Goal: Task Accomplishment & Management: Use online tool/utility

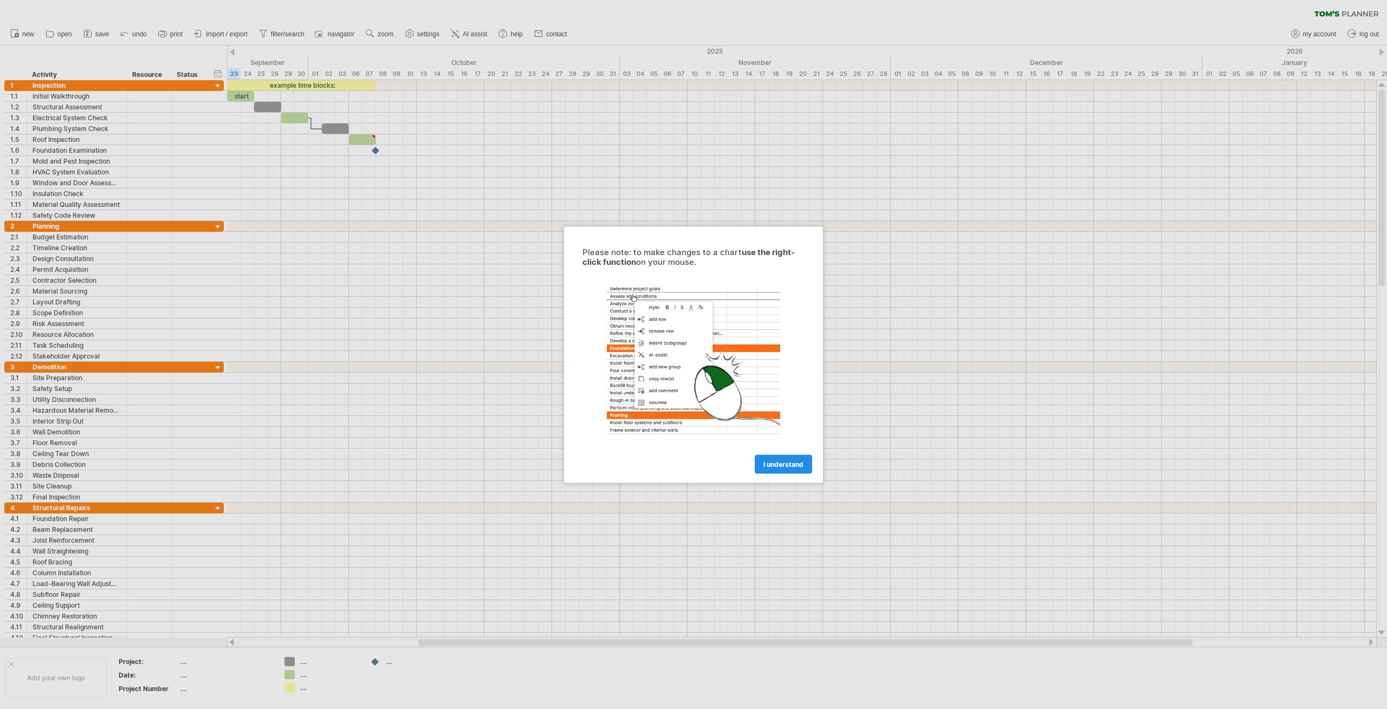
click at [770, 461] on span "I understand" at bounding box center [783, 464] width 40 height 8
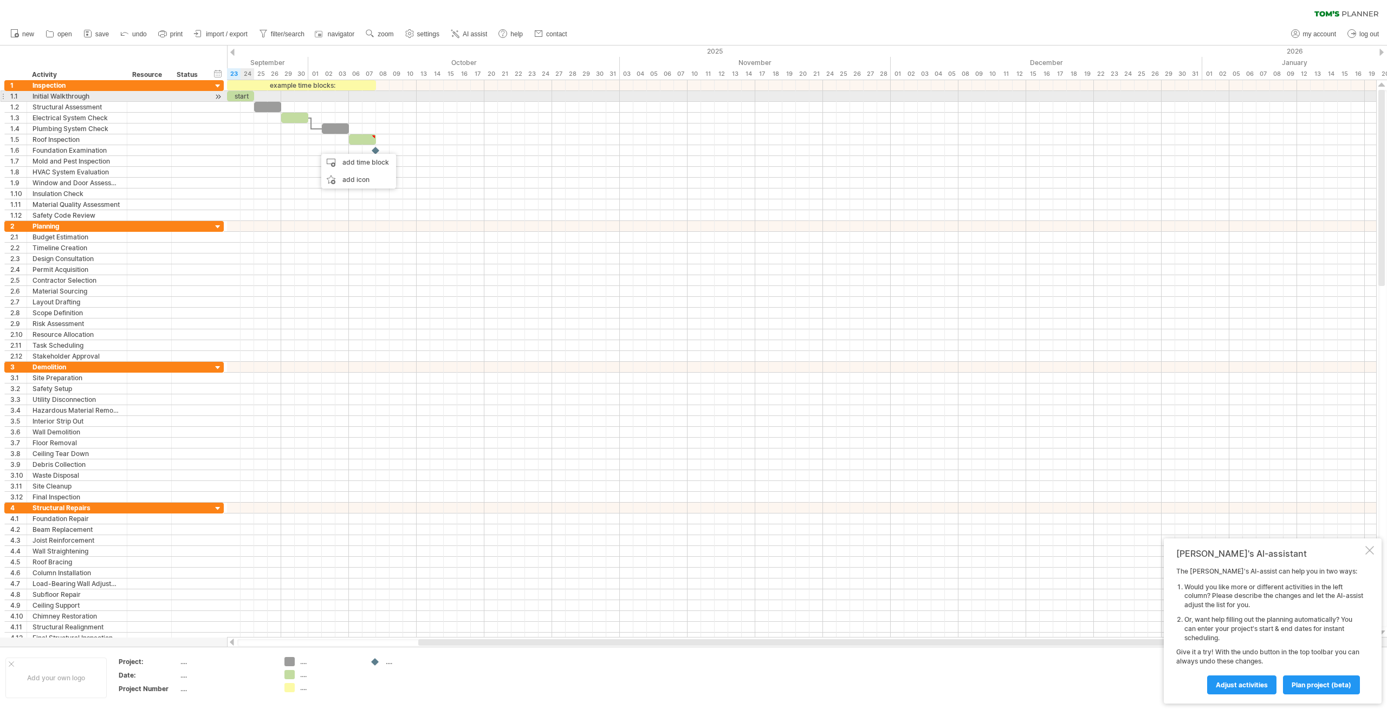
click at [242, 96] on div "start" at bounding box center [240, 96] width 27 height 10
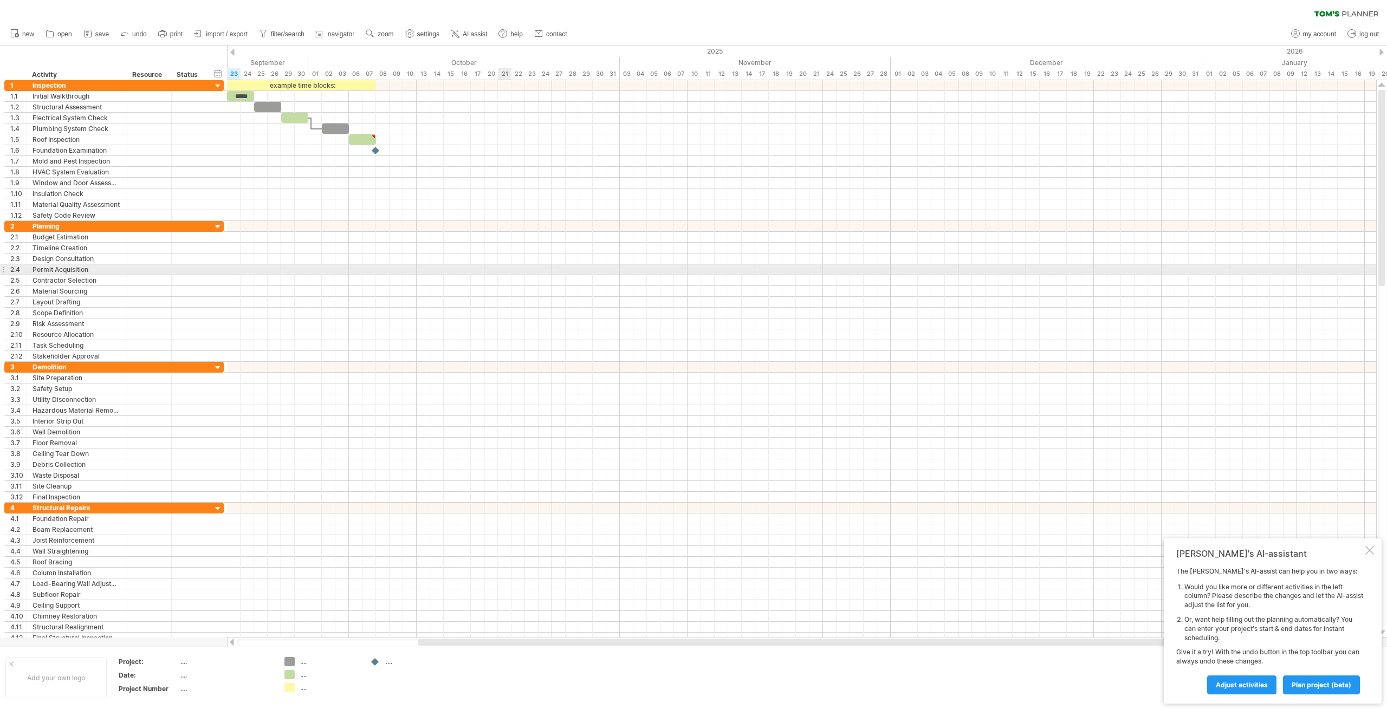
click at [498, 268] on body "progress(100%) Trying to reach [DOMAIN_NAME] Connected again... 0% clear filter…" at bounding box center [693, 355] width 1387 height 711
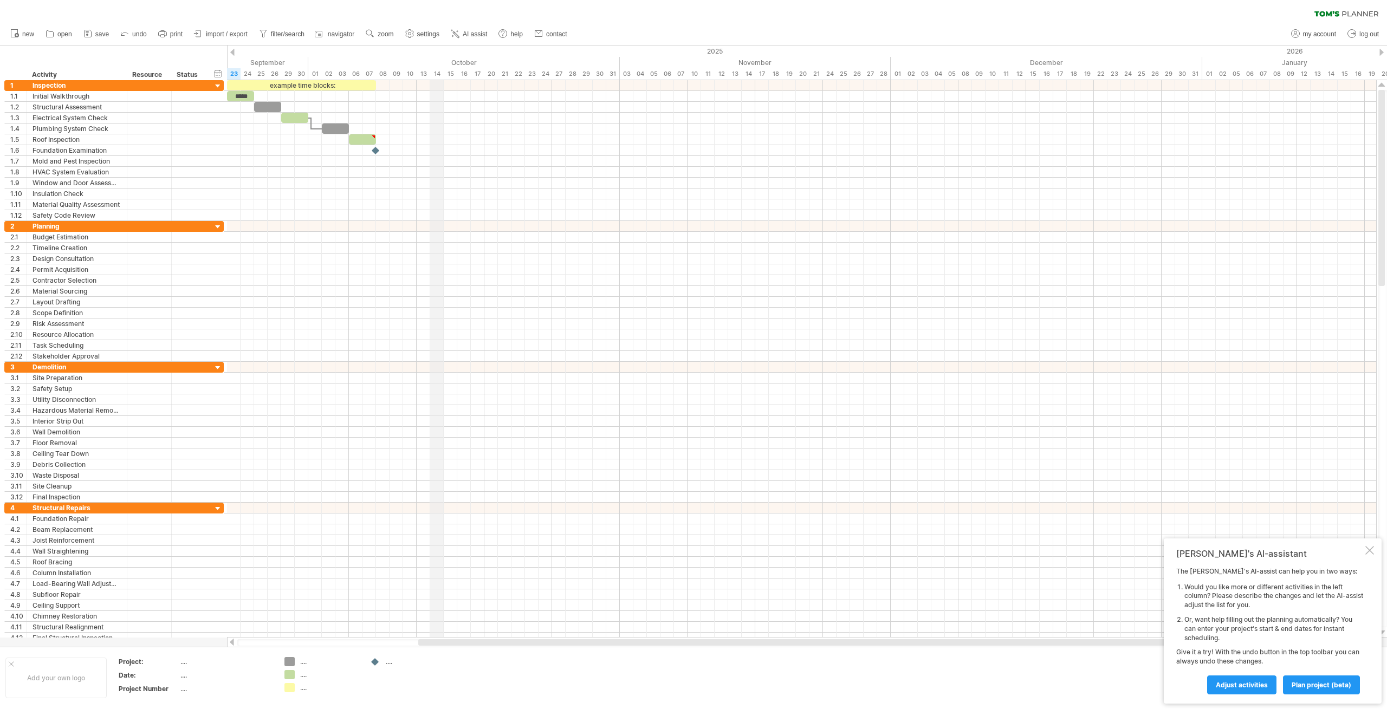
click at [433, 55] on div "2025" at bounding box center [17, 51] width 2370 height 11
click at [473, 72] on div "timeline settings" at bounding box center [500, 72] width 80 height 17
select select "*"
select select "**"
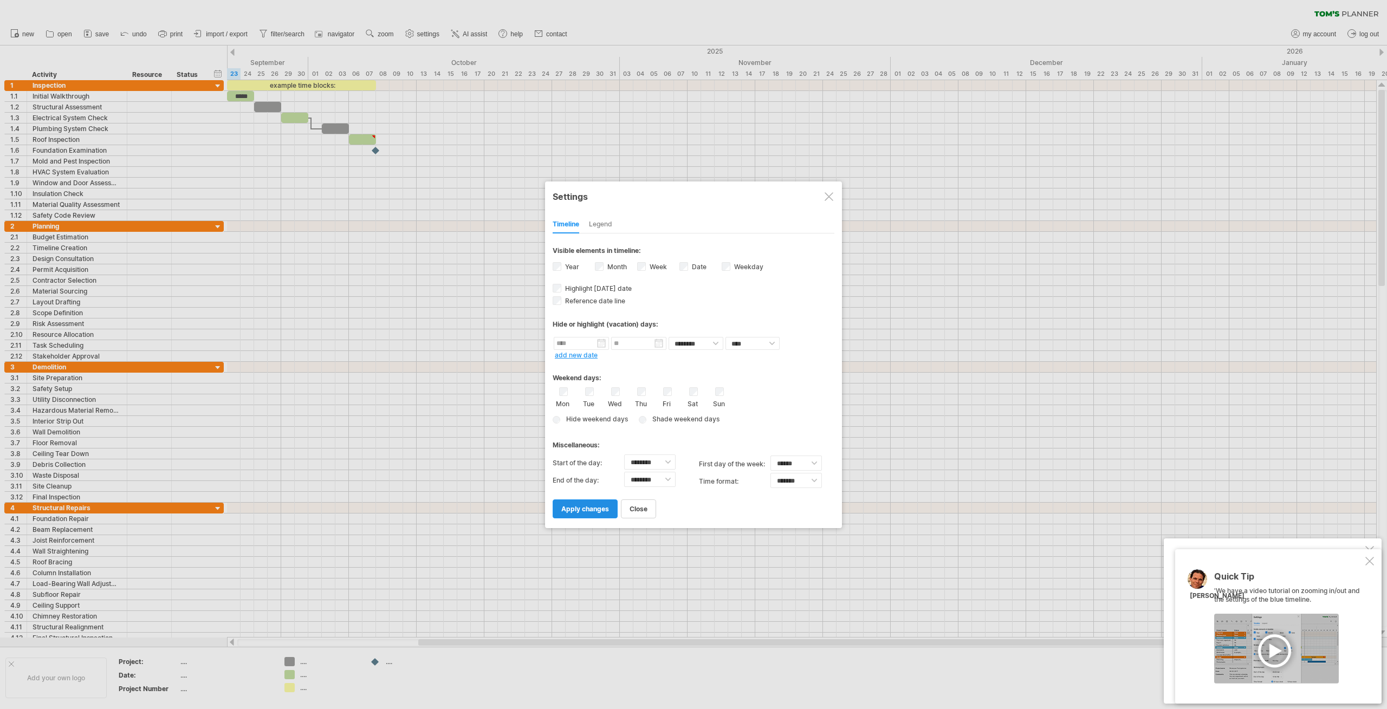
click at [596, 506] on span "apply changes" at bounding box center [585, 509] width 48 height 8
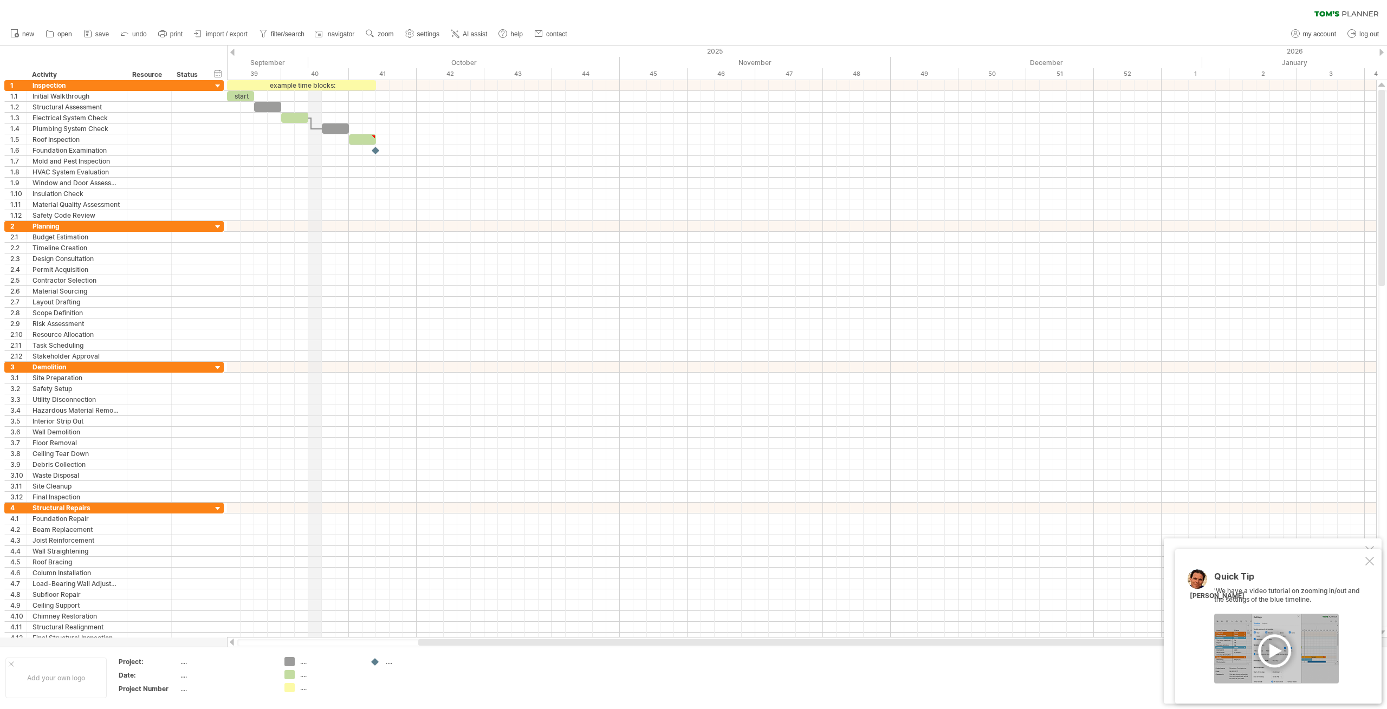
click at [314, 73] on div "40" at bounding box center [315, 73] width 68 height 11
click at [336, 87] on div "timeline settings" at bounding box center [360, 87] width 80 height 17
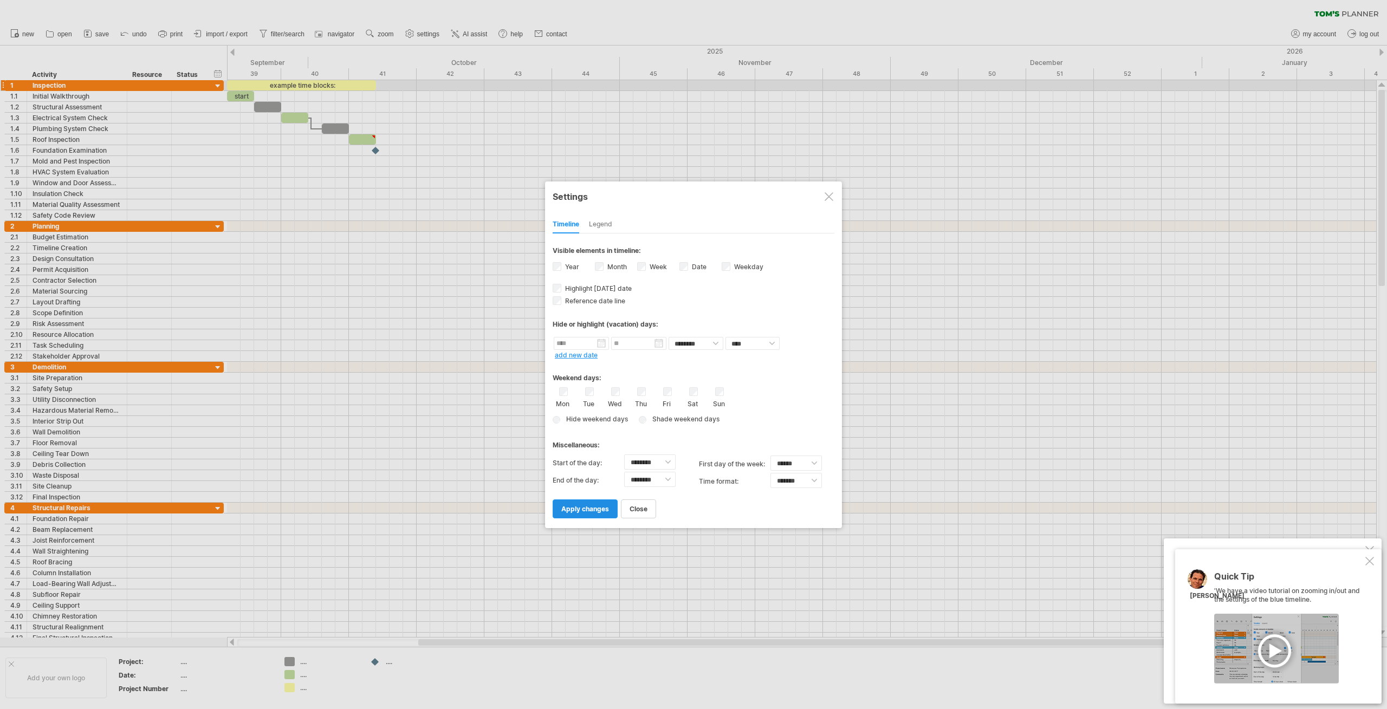
click at [580, 504] on link "apply changes" at bounding box center [585, 508] width 65 height 19
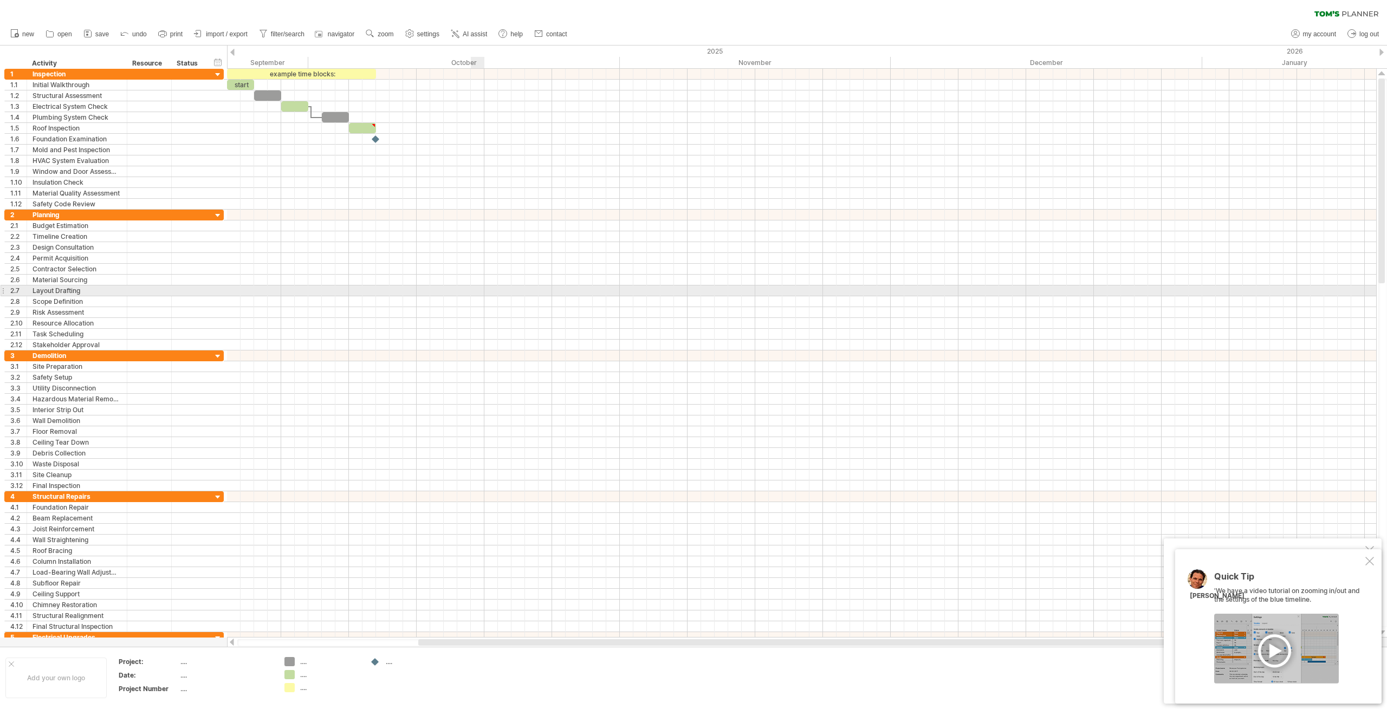
click at [478, 293] on div at bounding box center [801, 290] width 1149 height 11
click at [1372, 558] on div at bounding box center [1369, 561] width 9 height 9
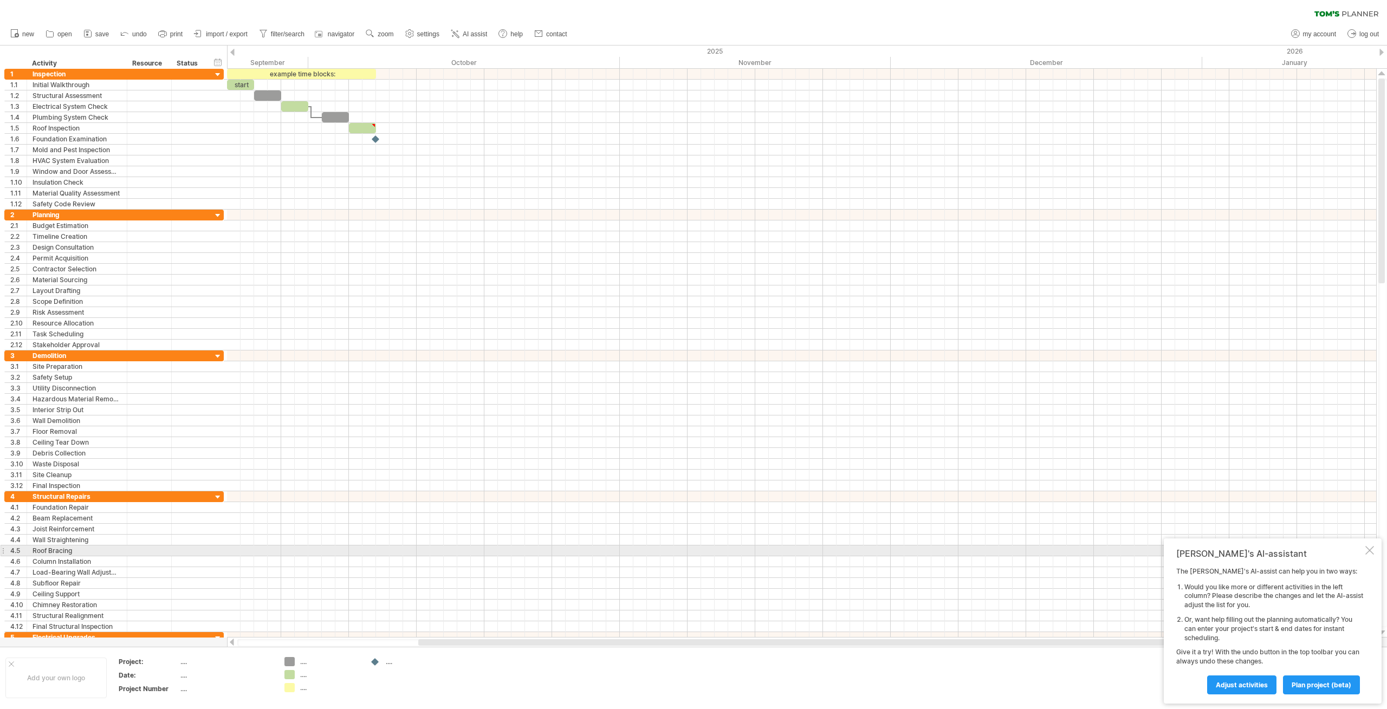
click at [1371, 554] on div at bounding box center [1369, 550] width 9 height 9
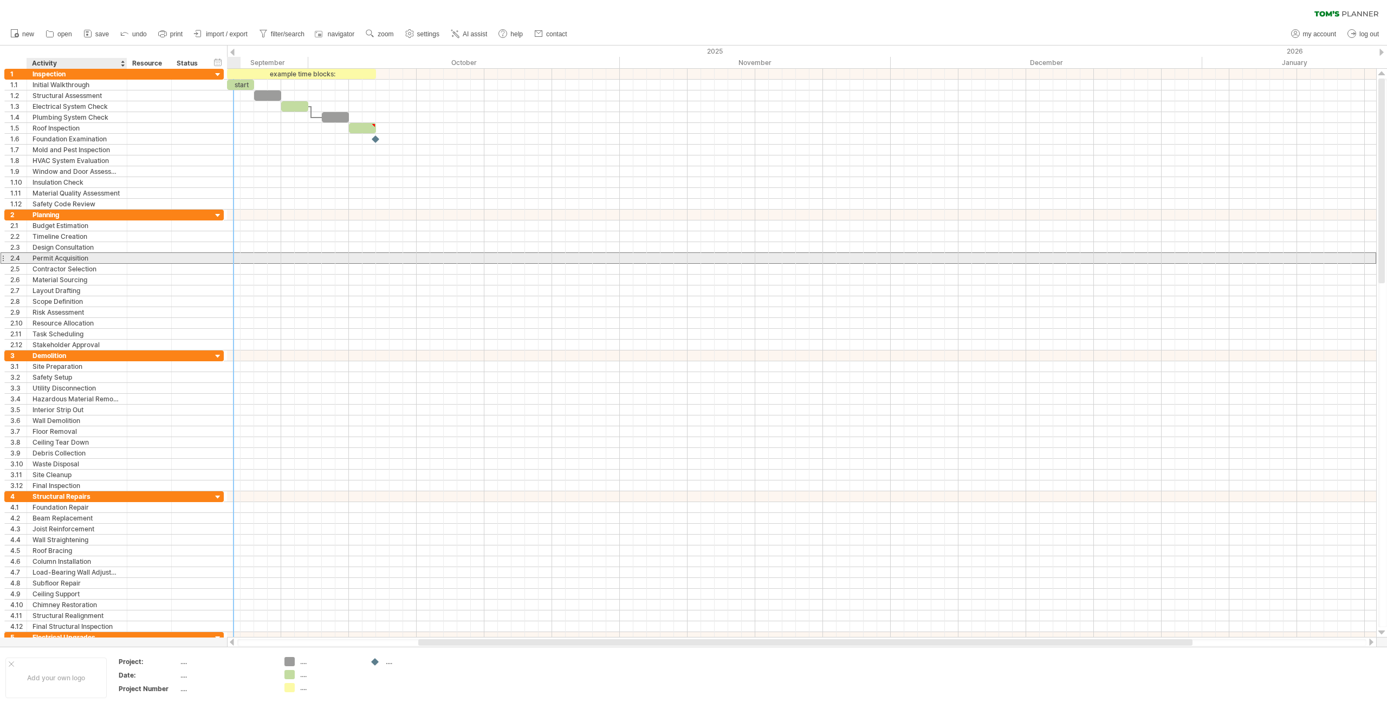
click at [99, 261] on div "Permit Acquisition" at bounding box center [77, 258] width 89 height 10
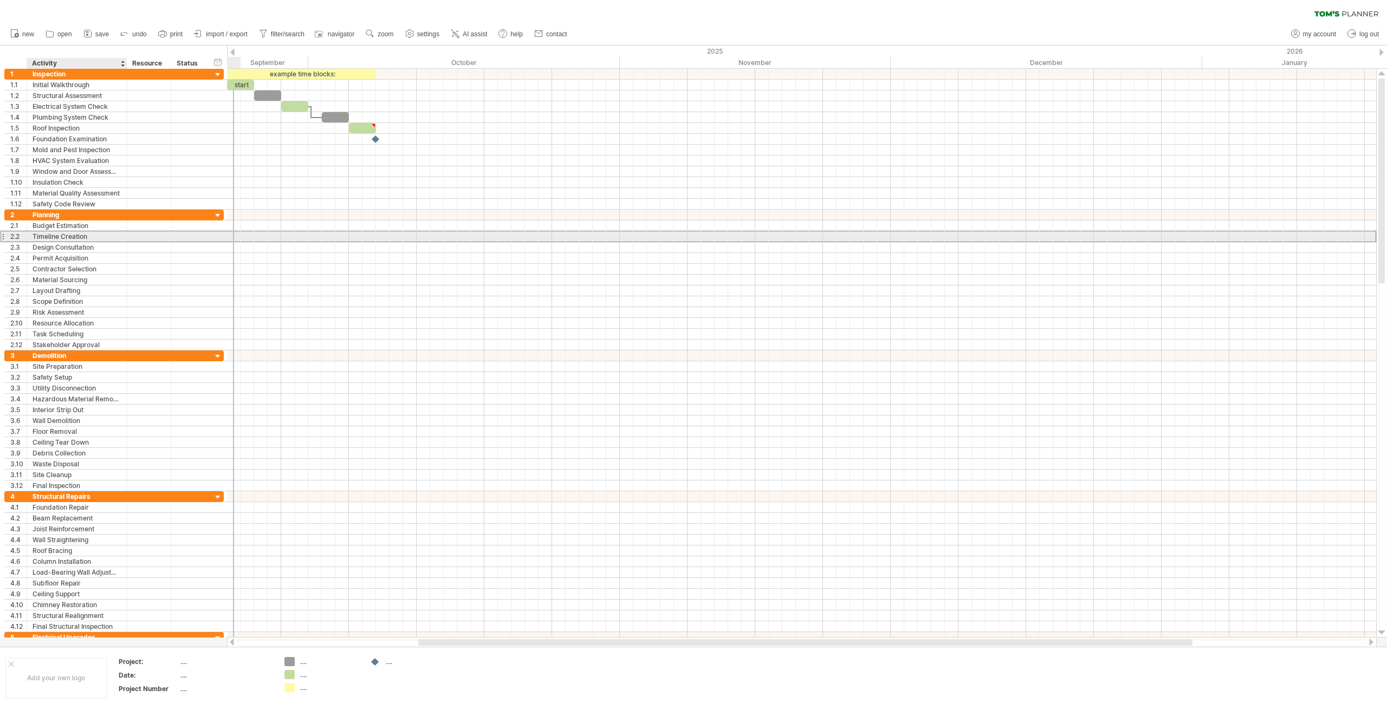
click at [83, 239] on div "Timeline Creation" at bounding box center [77, 236] width 89 height 10
click at [0, 0] on input "**********" at bounding box center [0, 0] width 0 height 0
click at [82, 238] on input "**********" at bounding box center [77, 236] width 89 height 10
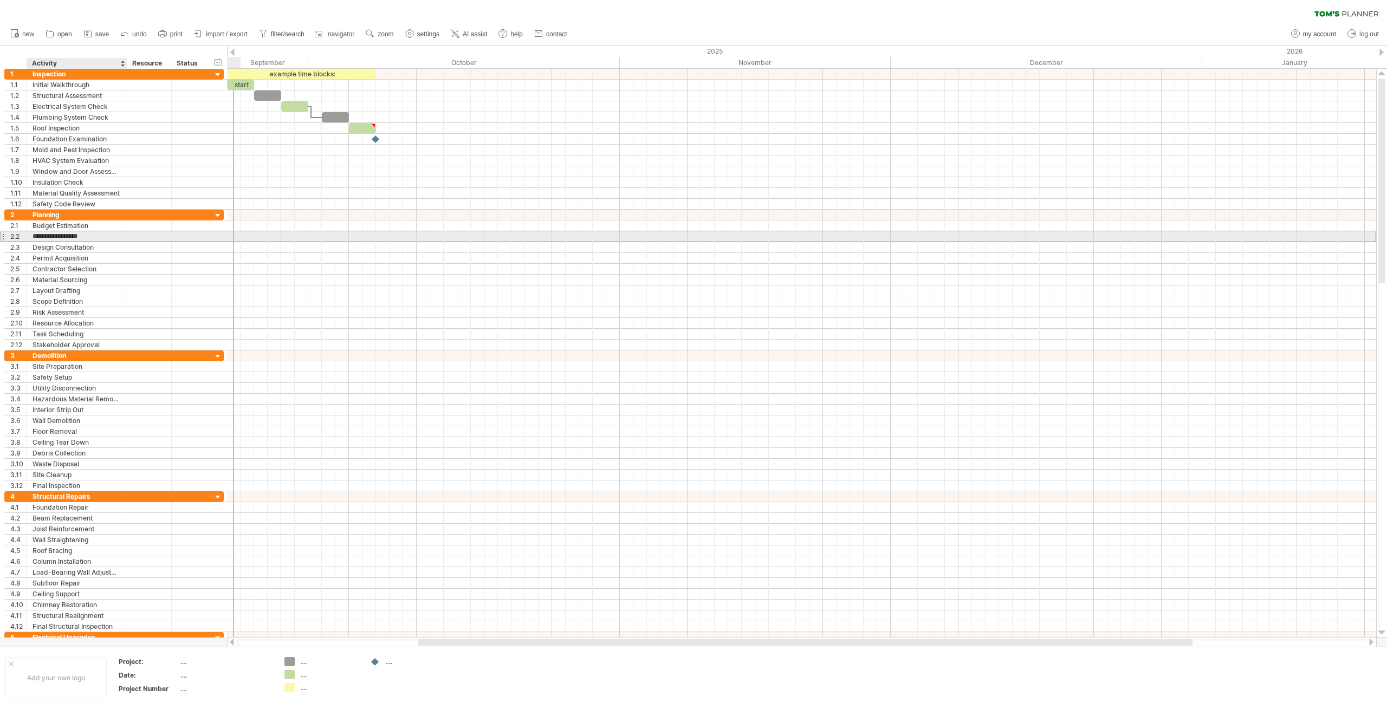
click at [82, 238] on input "**********" at bounding box center [77, 236] width 89 height 10
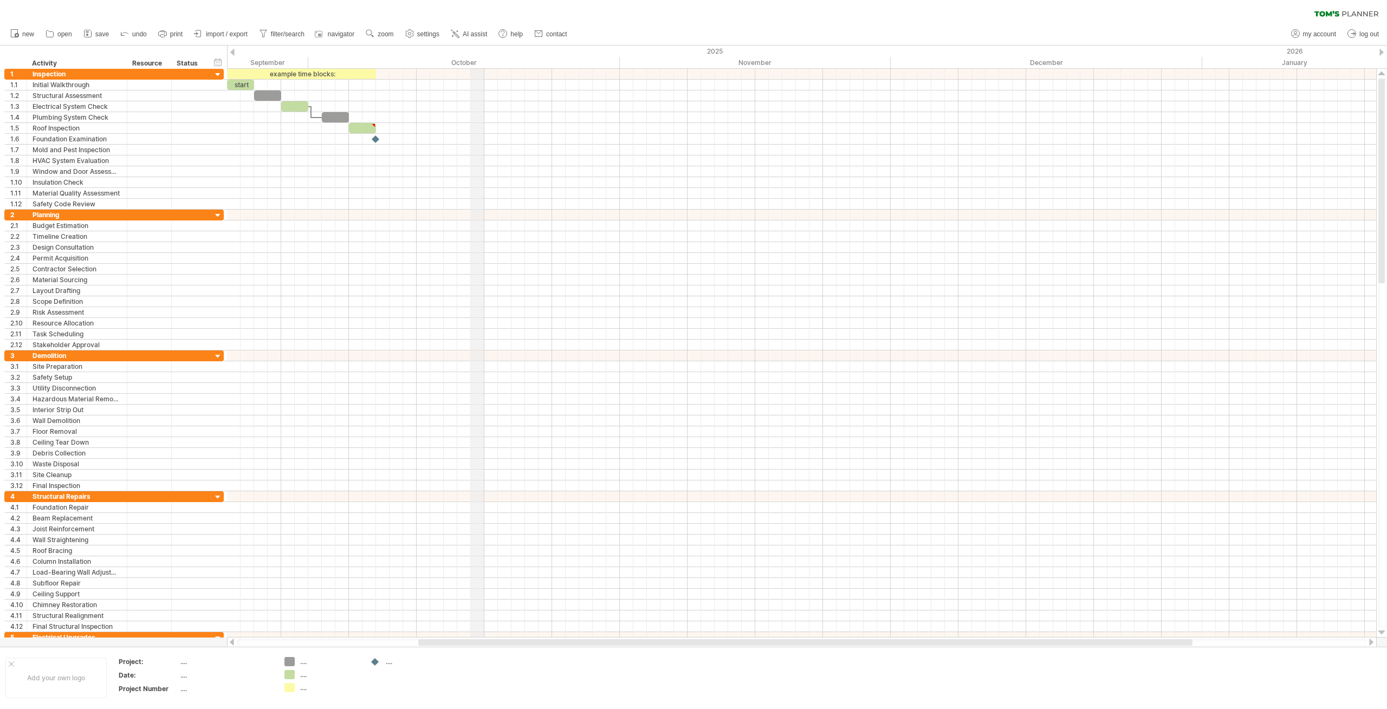
click at [474, 59] on div "October" at bounding box center [463, 62] width 311 height 11
click at [818, 57] on div "November" at bounding box center [755, 62] width 271 height 11
click at [989, 86] on div at bounding box center [801, 85] width 1149 height 11
click at [1094, 77] on div at bounding box center [801, 74] width 1149 height 11
